Goal: Transaction & Acquisition: Book appointment/travel/reservation

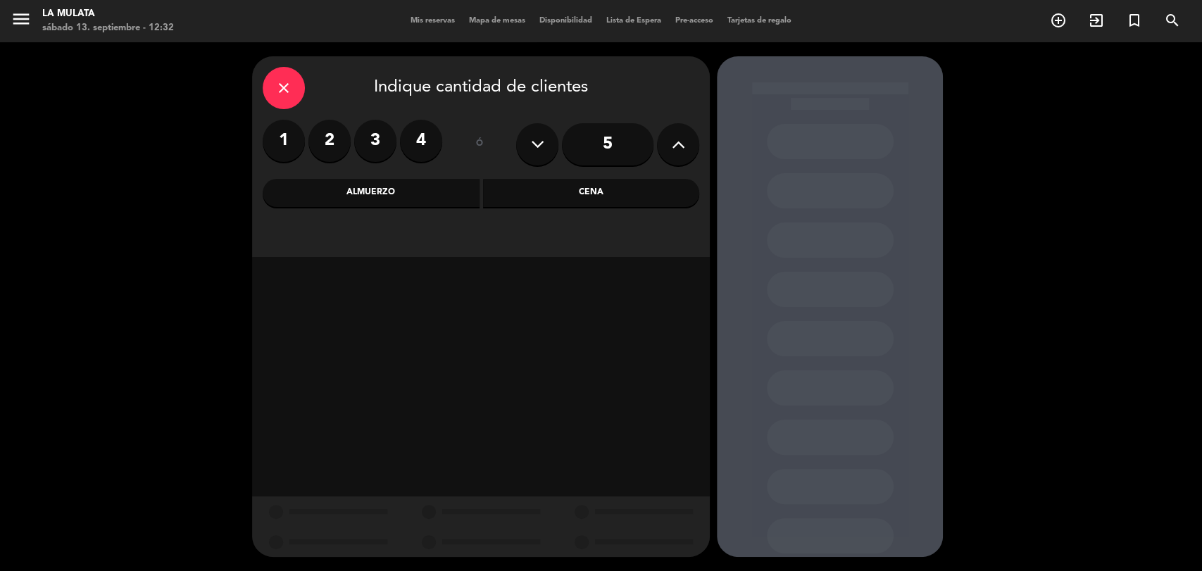
click at [321, 120] on div "1 2 3 4" at bounding box center [353, 141] width 180 height 42
click at [327, 141] on label "2" at bounding box center [329, 141] width 42 height 42
click at [378, 187] on div "Almuerzo" at bounding box center [371, 193] width 217 height 28
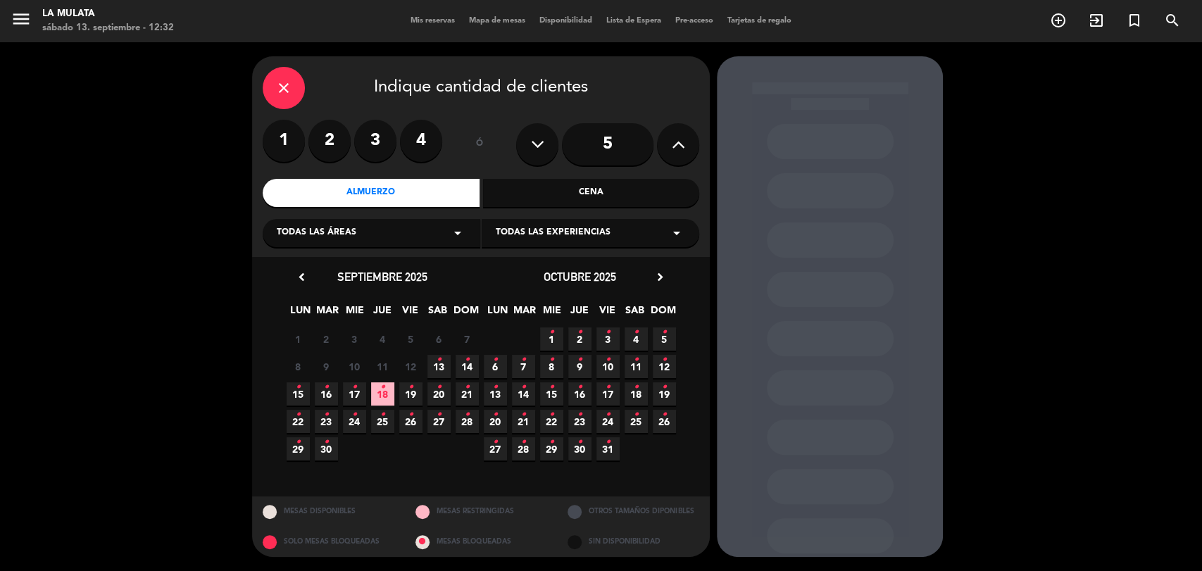
click at [438, 361] on icon "•" at bounding box center [439, 360] width 5 height 23
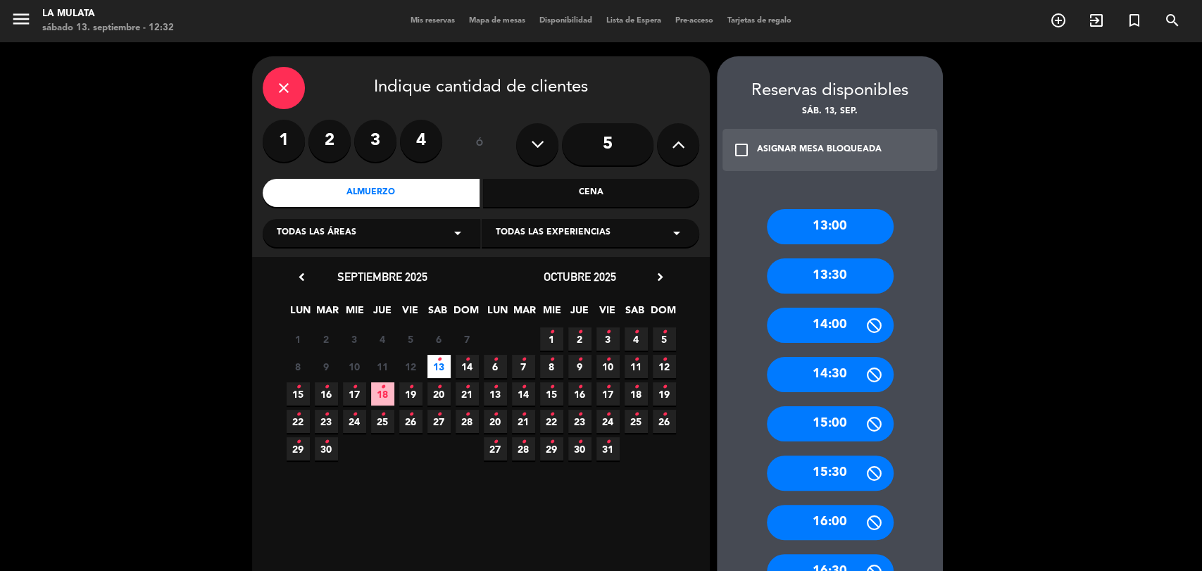
click at [810, 283] on div "13:30" at bounding box center [830, 275] width 127 height 35
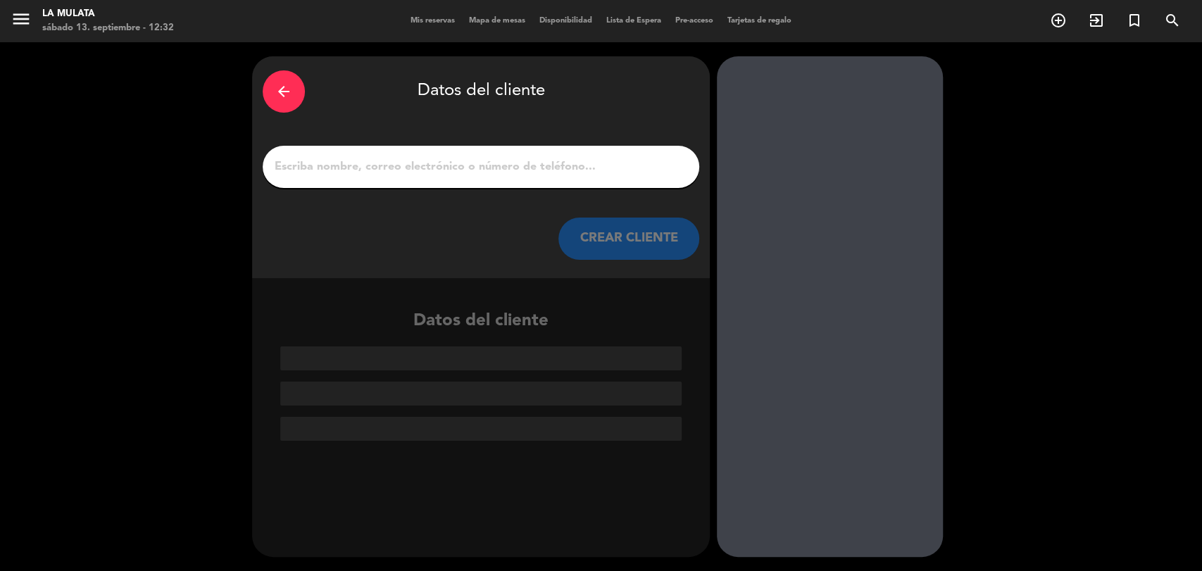
click at [546, 164] on input "1" at bounding box center [480, 167] width 415 height 20
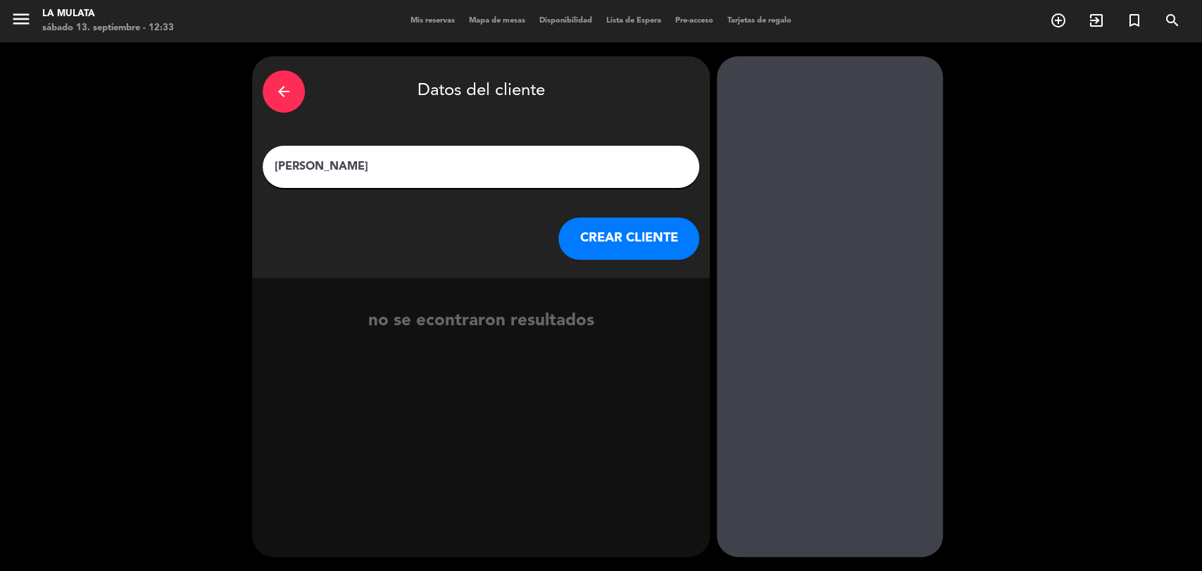
click at [315, 168] on input "[PERSON_NAME]" at bounding box center [480, 167] width 415 height 20
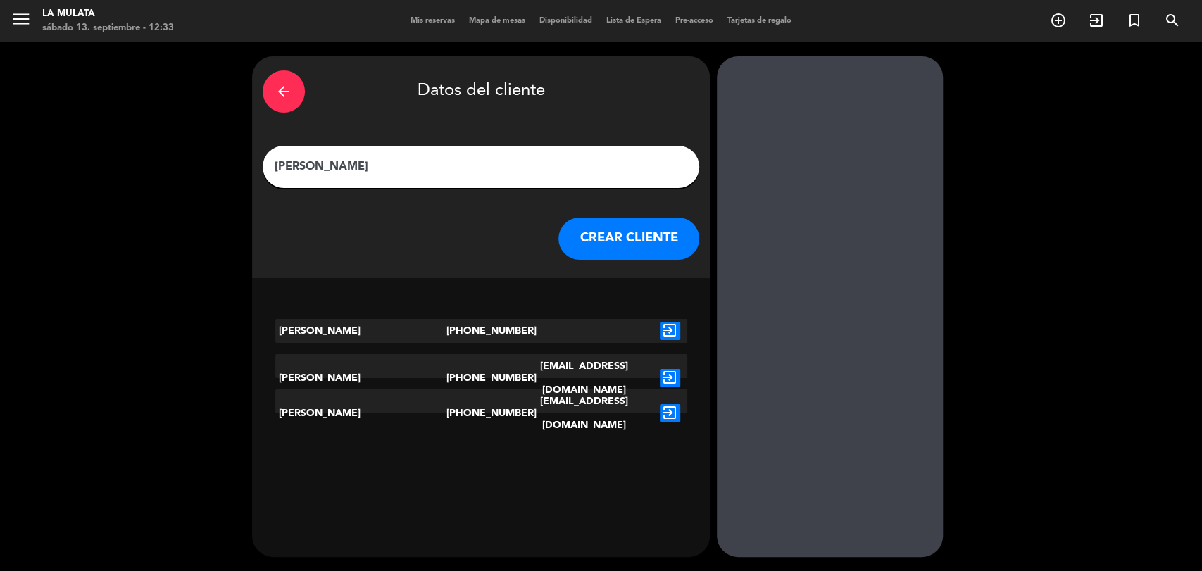
type input "[PERSON_NAME]"
click at [575, 238] on button "CREAR CLIENTE" at bounding box center [628, 239] width 141 height 42
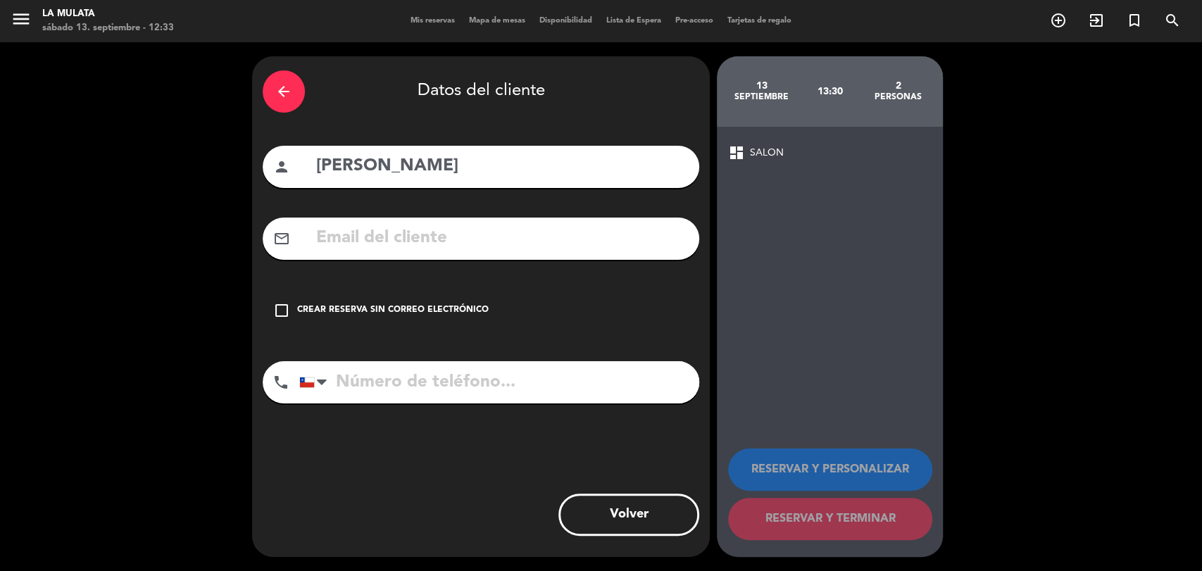
click at [280, 303] on icon "check_box_outline_blank" at bounding box center [281, 310] width 17 height 17
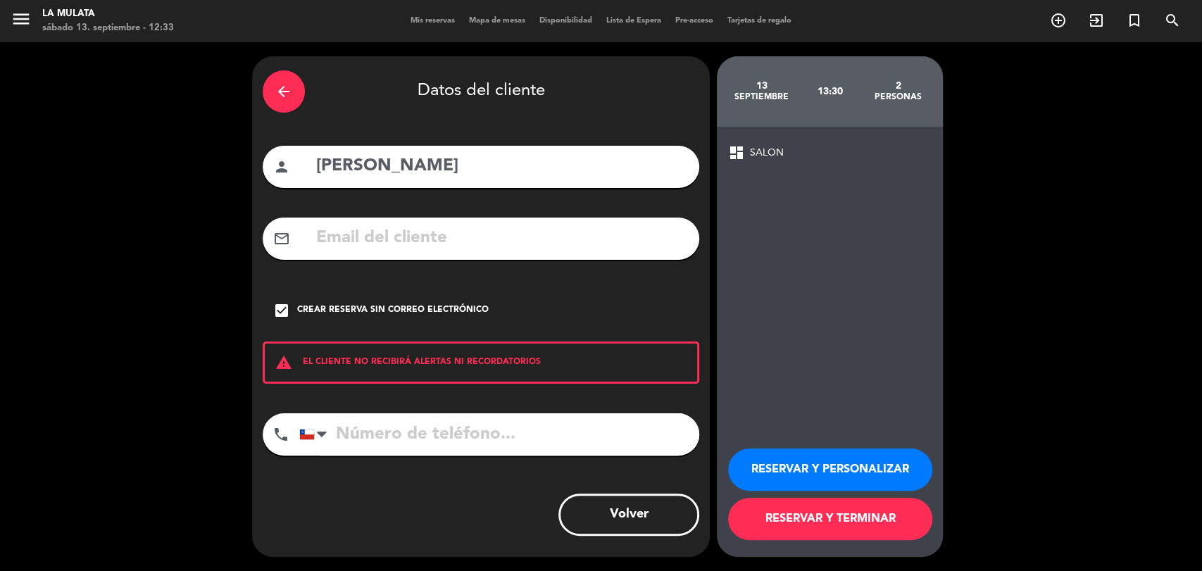
click at [865, 525] on button "RESERVAR Y TERMINAR" at bounding box center [830, 519] width 204 height 42
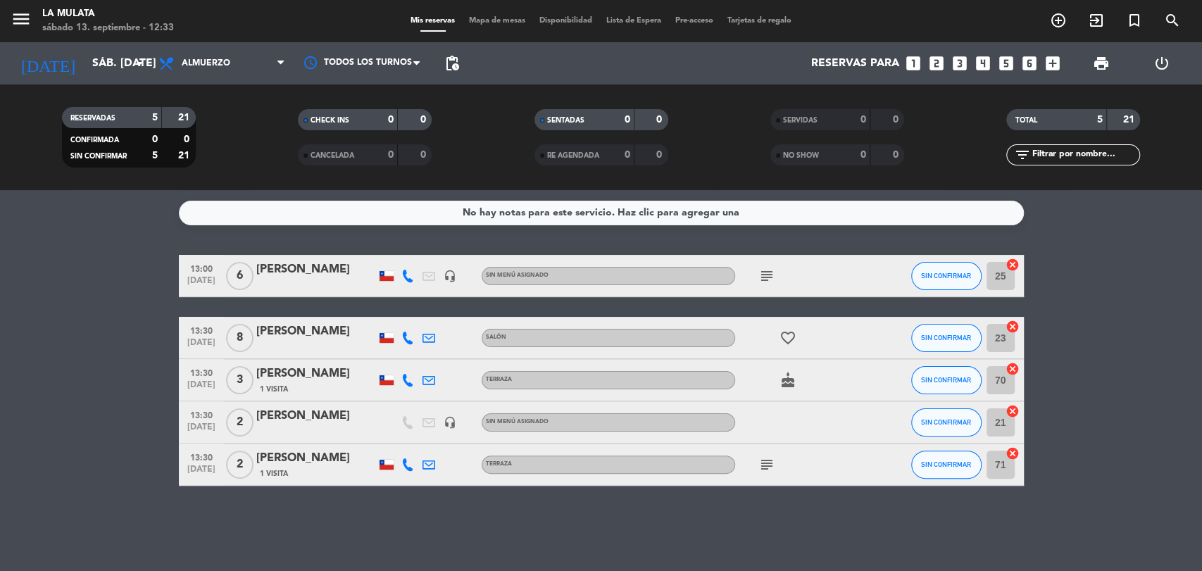
click at [544, 451] on div "13:30 [DATE] 2 [PERSON_NAME] 1 Visita Terraza subject SIN CONFIRMAR 71 cancel" at bounding box center [601, 465] width 845 height 42
